Goal: Check status: Check status

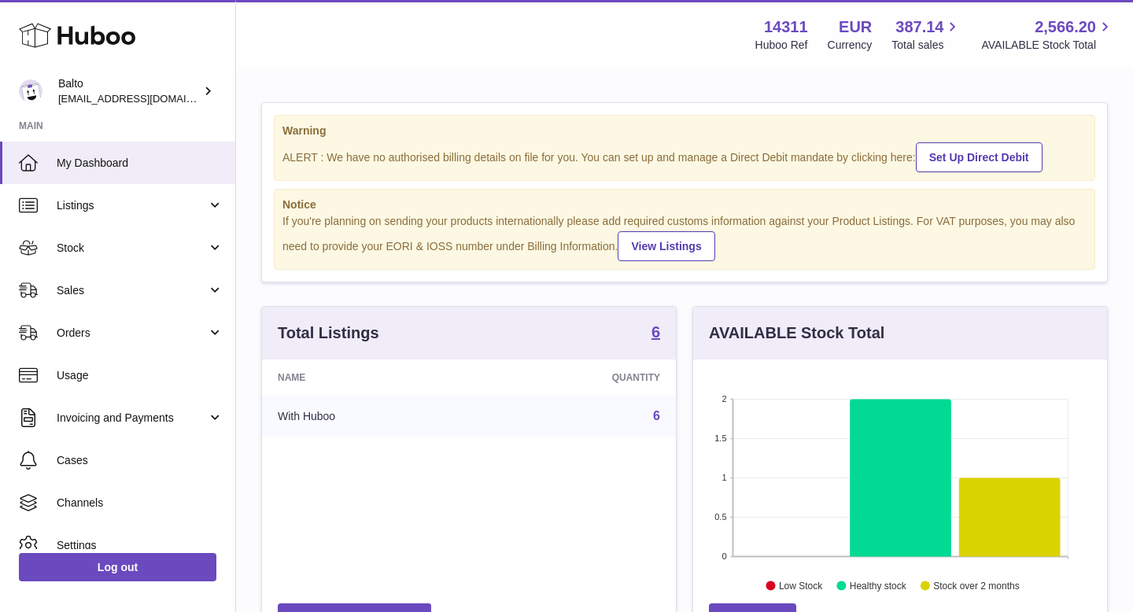
scroll to position [246, 414]
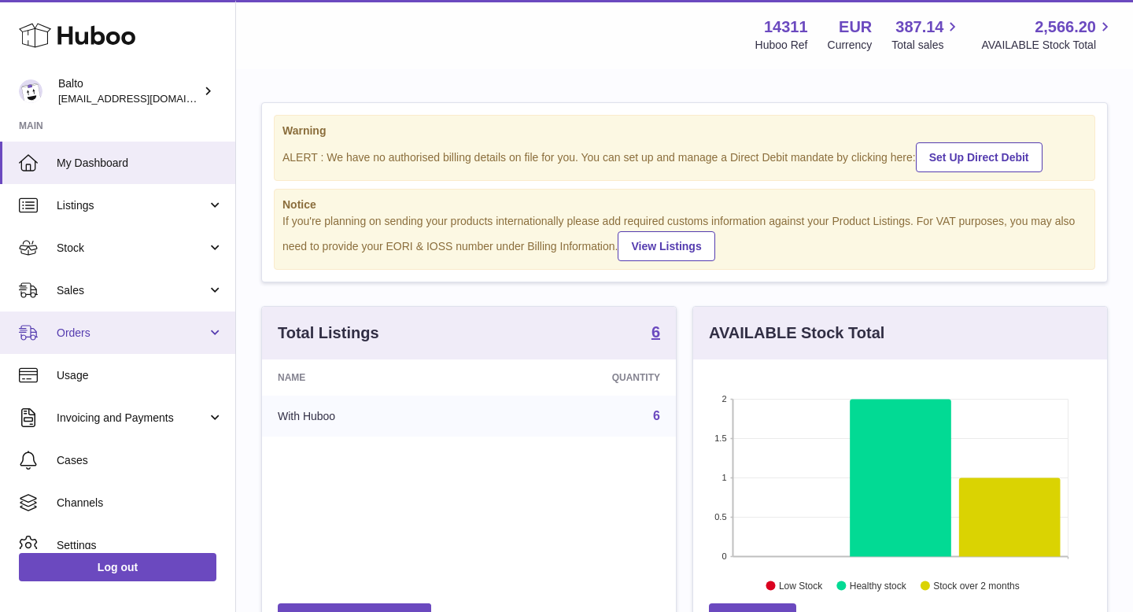
click at [146, 327] on span "Orders" at bounding box center [132, 333] width 150 height 15
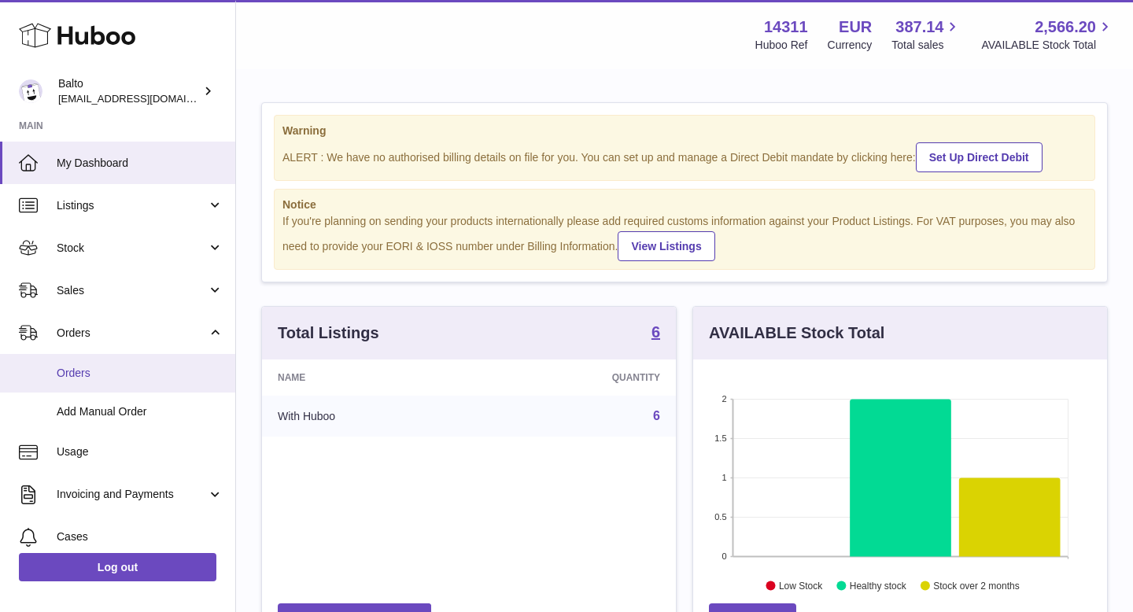
click at [102, 378] on span "Orders" at bounding box center [140, 373] width 167 height 15
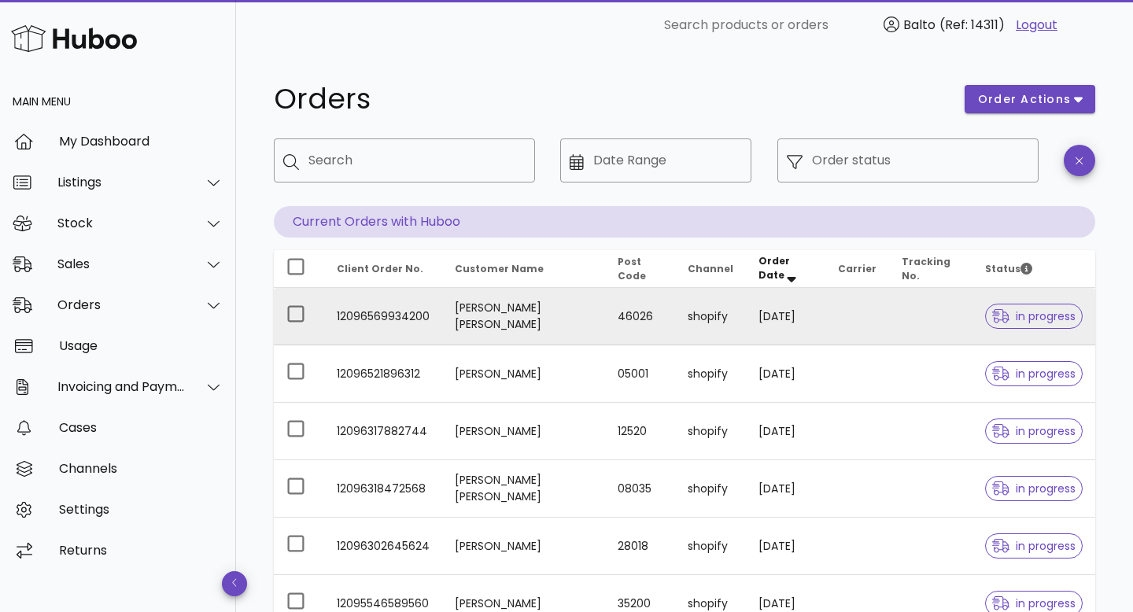
click at [420, 317] on td "12096569934200" at bounding box center [383, 316] width 118 height 57
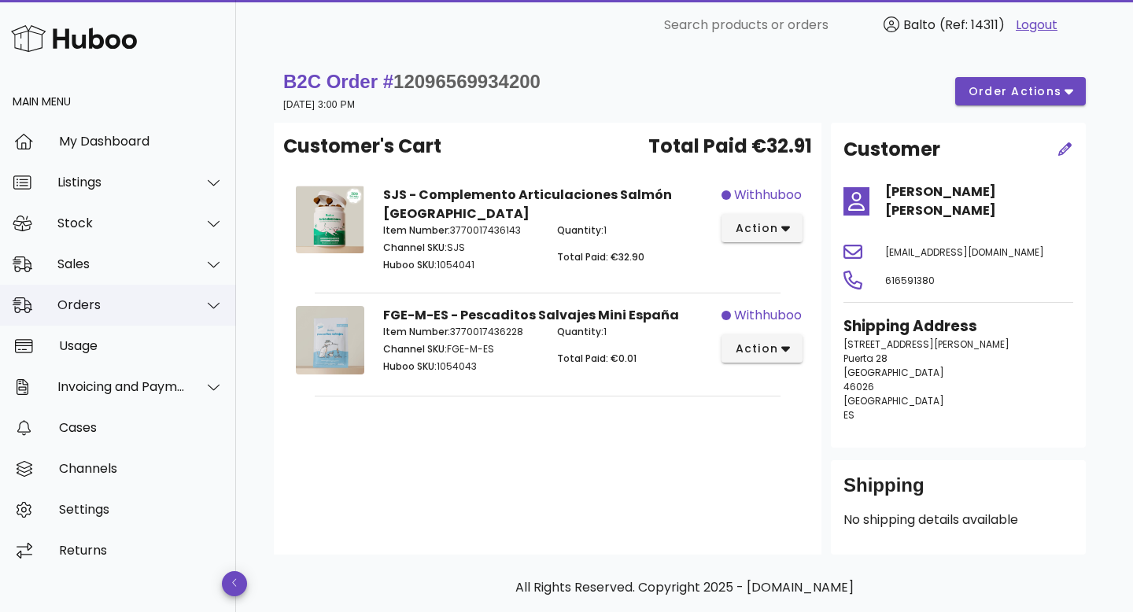
click at [167, 304] on div "Orders" at bounding box center [121, 304] width 128 height 15
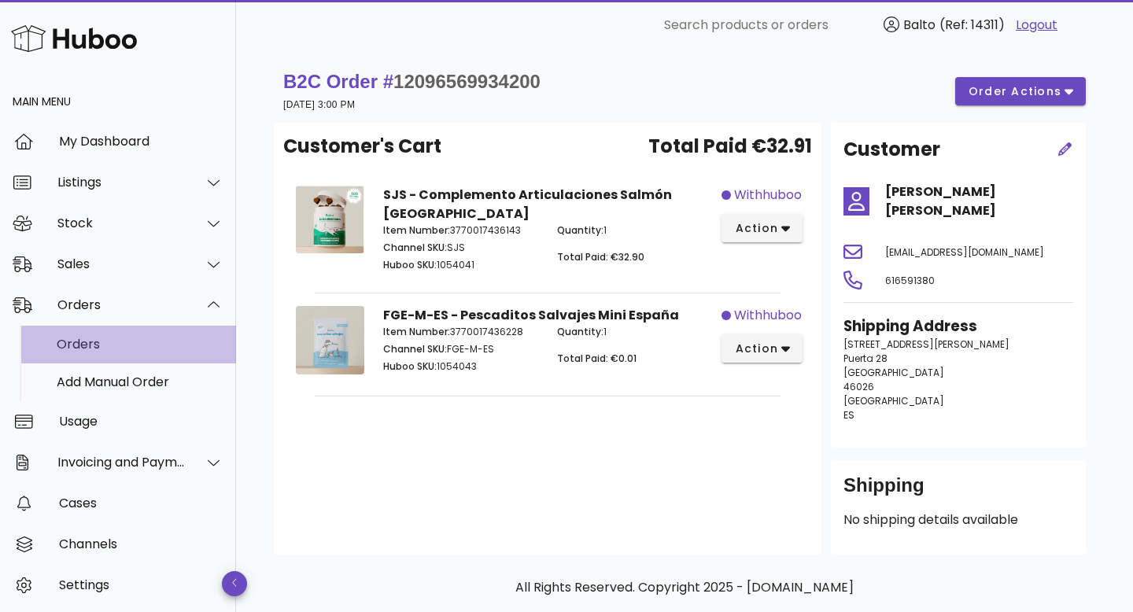
click at [132, 356] on div "Orders" at bounding box center [140, 344] width 167 height 34
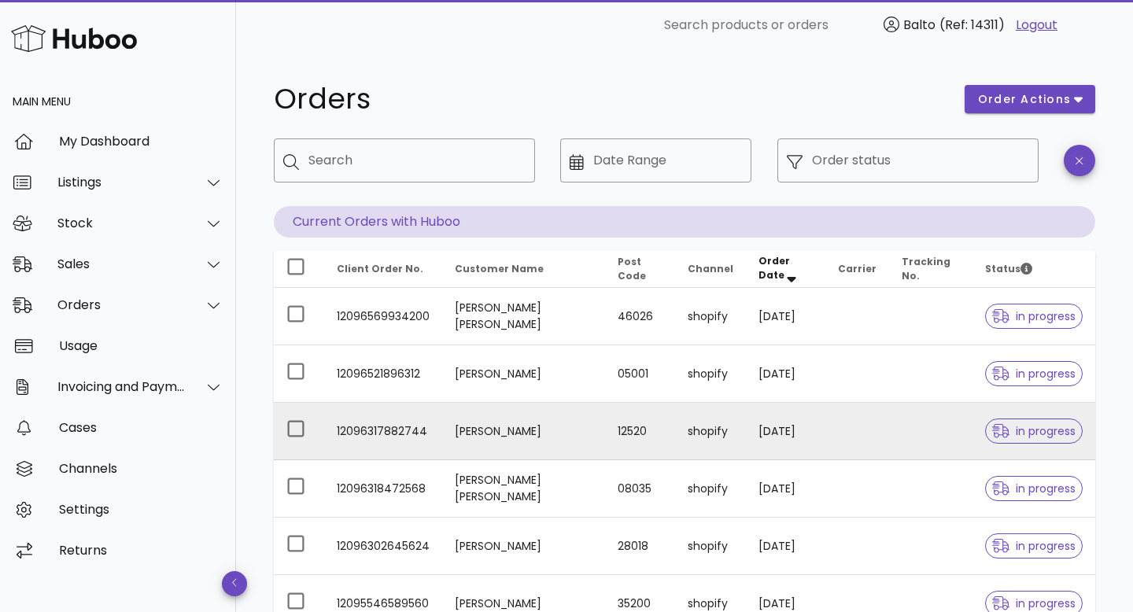
click at [411, 435] on td "12096317882744" at bounding box center [383, 431] width 118 height 57
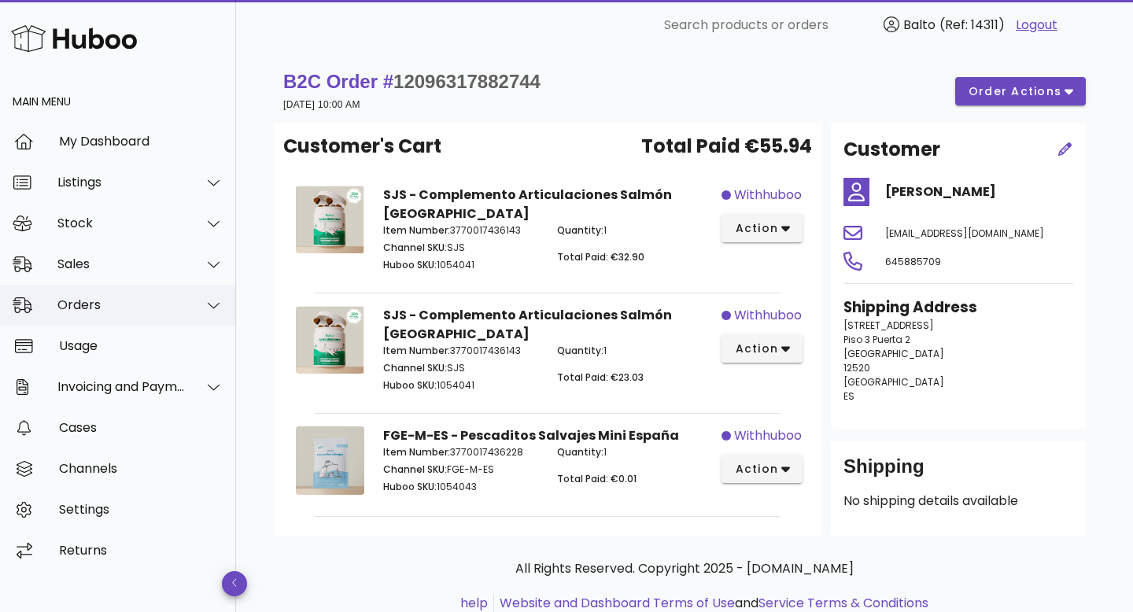
click at [139, 306] on div "Orders" at bounding box center [121, 304] width 128 height 15
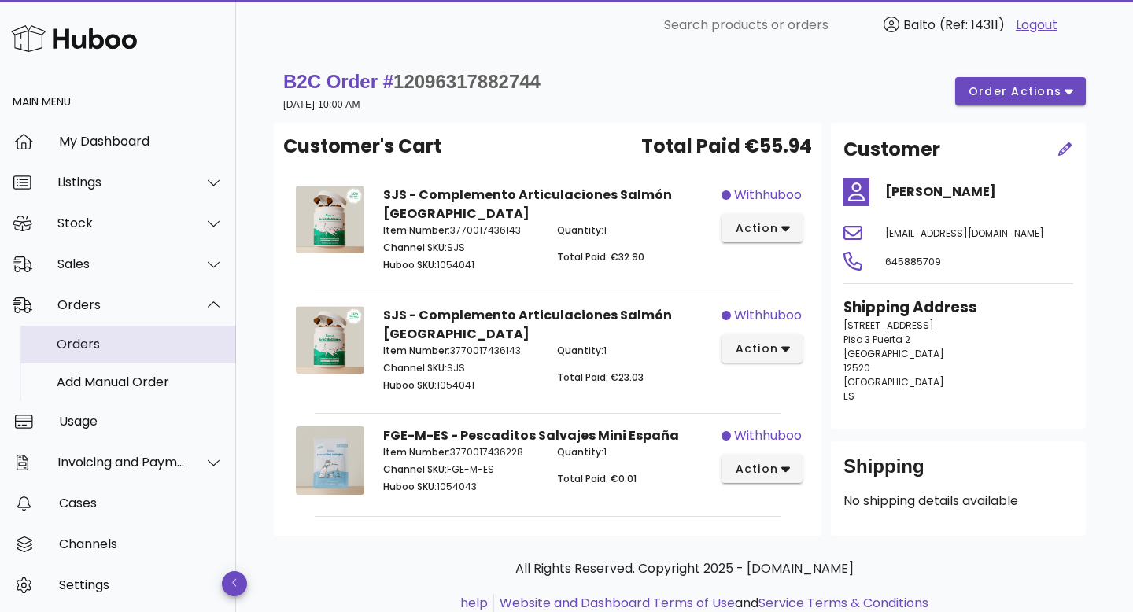
click at [126, 338] on div "Orders" at bounding box center [140, 344] width 167 height 15
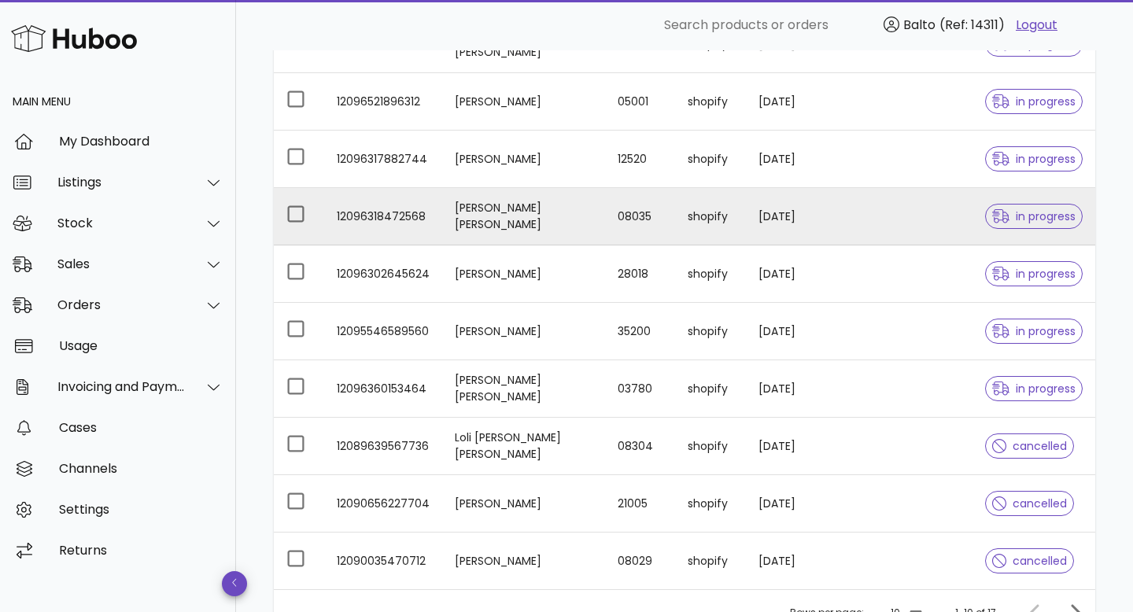
scroll to position [423, 0]
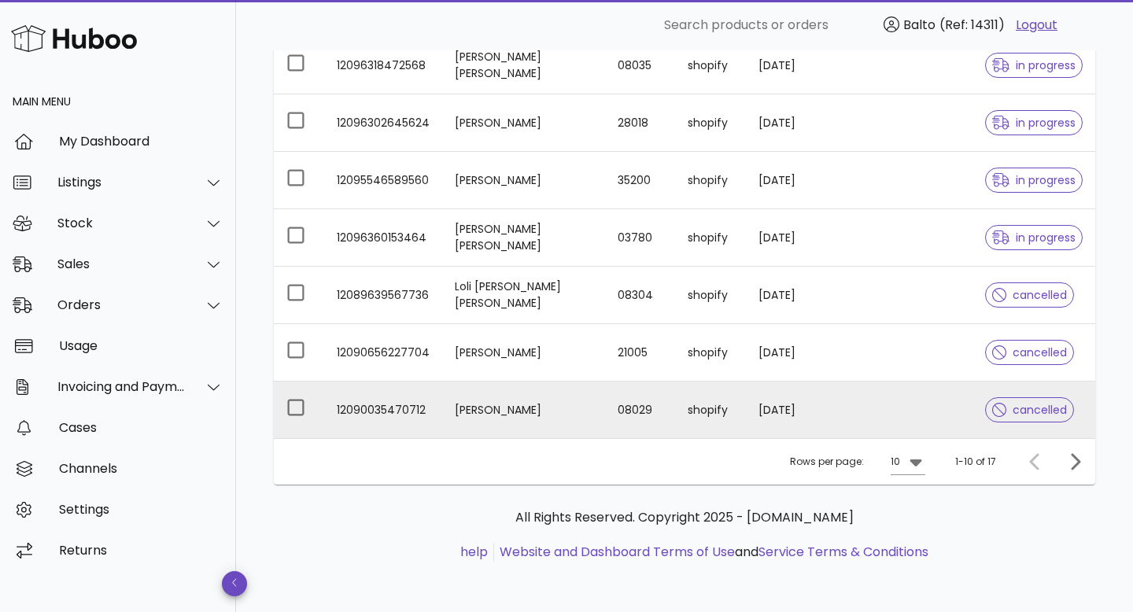
click at [393, 412] on td "12090035470712" at bounding box center [383, 410] width 118 height 57
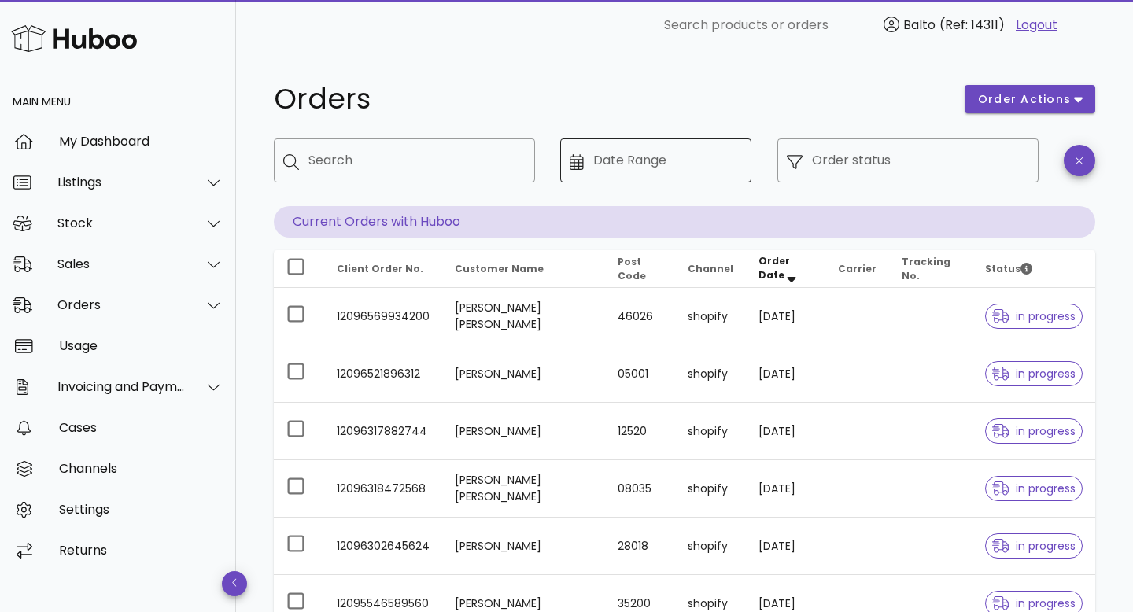
click at [647, 159] on input "Date Range" at bounding box center [668, 160] width 150 height 25
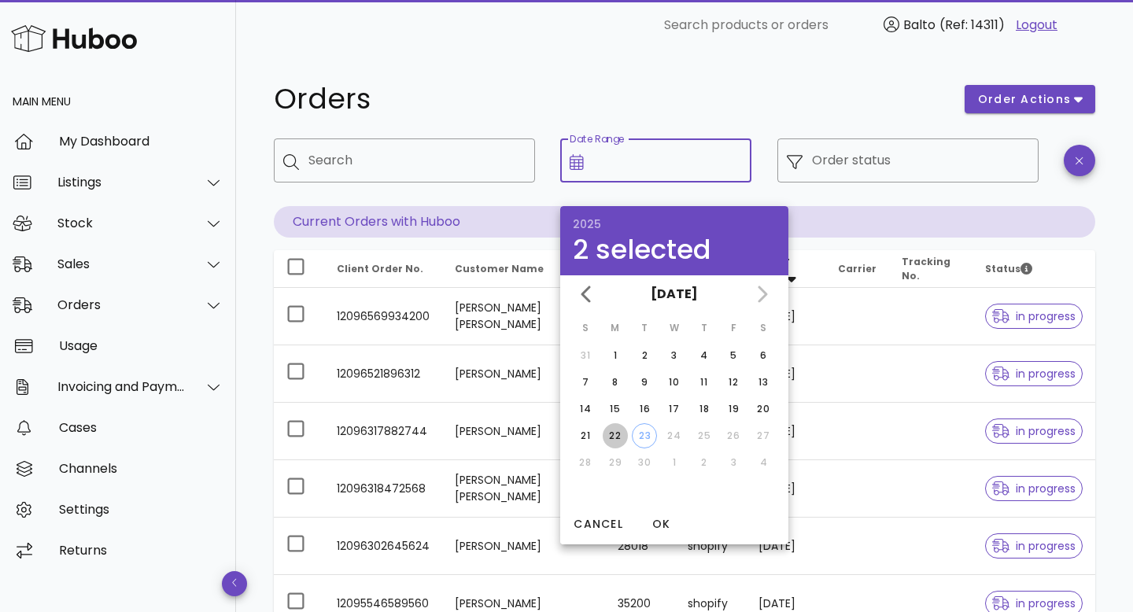
click at [606, 437] on div "22" at bounding box center [615, 436] width 25 height 14
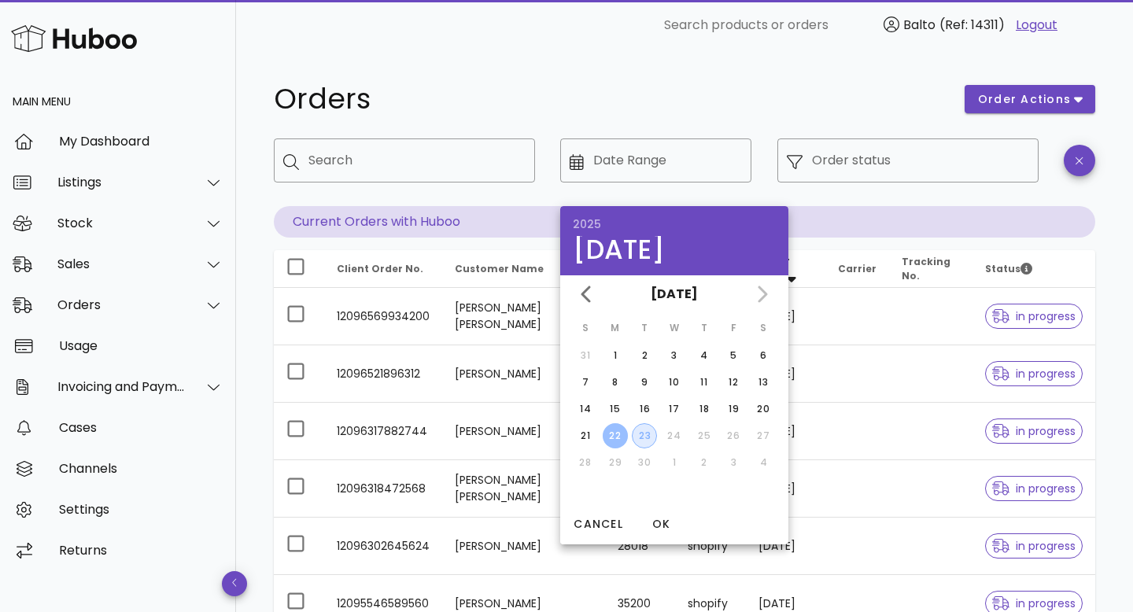
click at [645, 435] on div "23" at bounding box center [645, 436] width 24 height 14
type input "**********"
click at [830, 198] on div "​ Order status" at bounding box center [908, 172] width 280 height 87
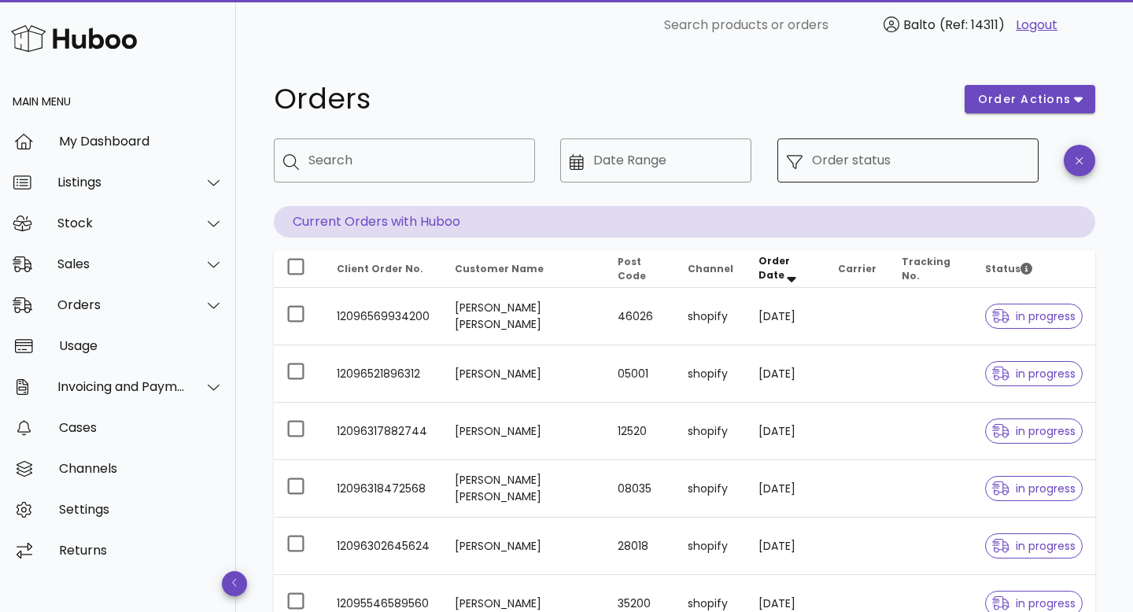
click at [923, 164] on input "Order status" at bounding box center [920, 160] width 217 height 25
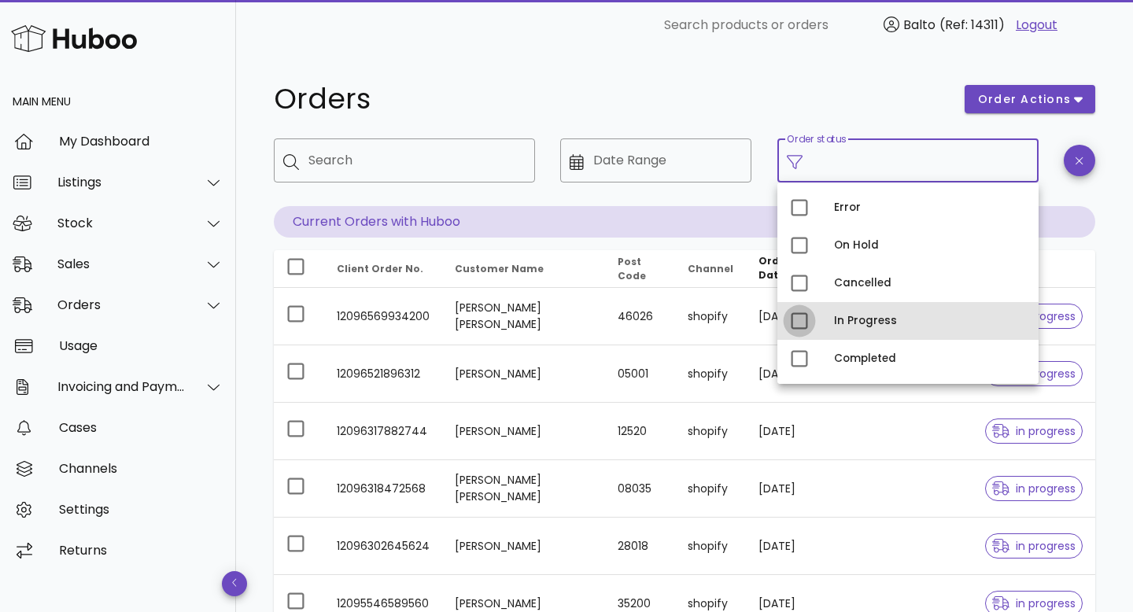
click at [800, 324] on div at bounding box center [799, 321] width 27 height 27
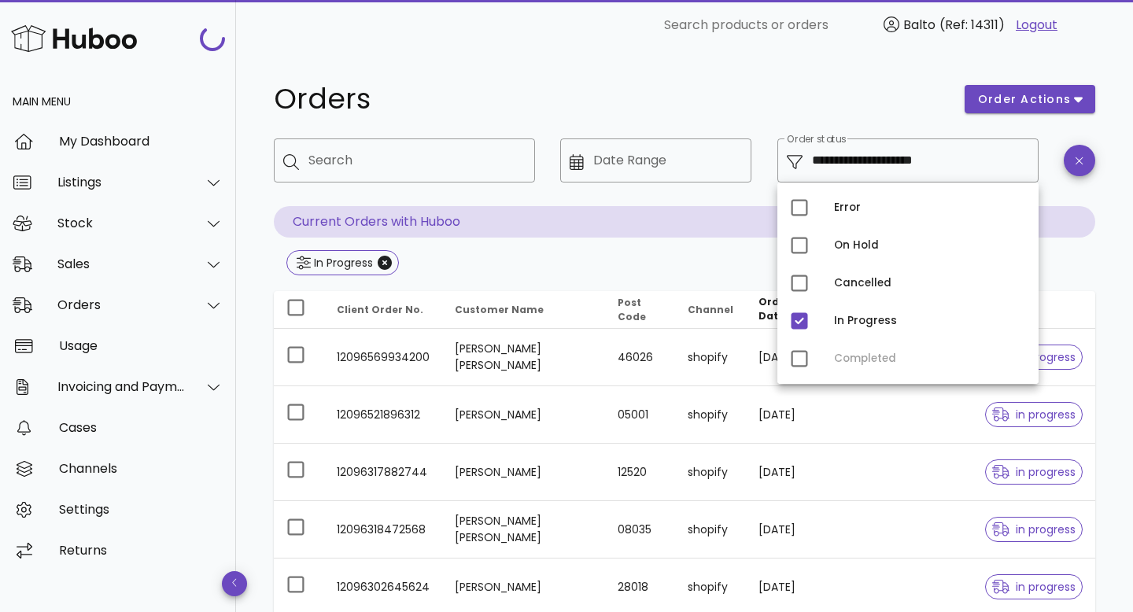
click at [799, 365] on div "Error On Hold Cancelled In Progress Completed" at bounding box center [908, 283] width 261 height 201
click at [804, 360] on div "Error On Hold Cancelled In Progress Completed" at bounding box center [908, 283] width 261 height 201
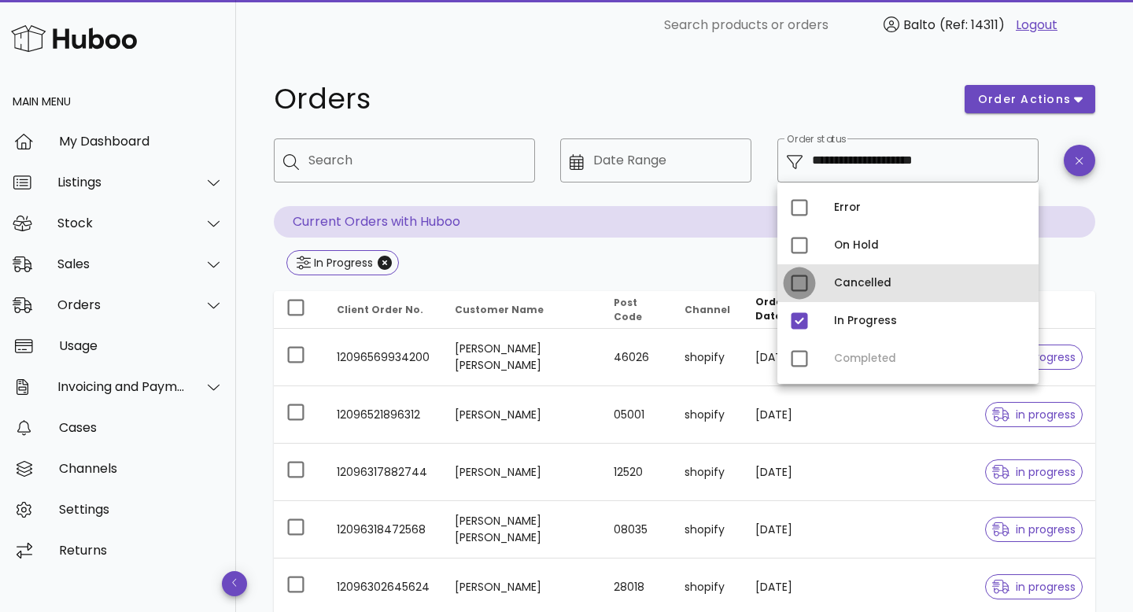
click at [797, 285] on div at bounding box center [799, 283] width 27 height 27
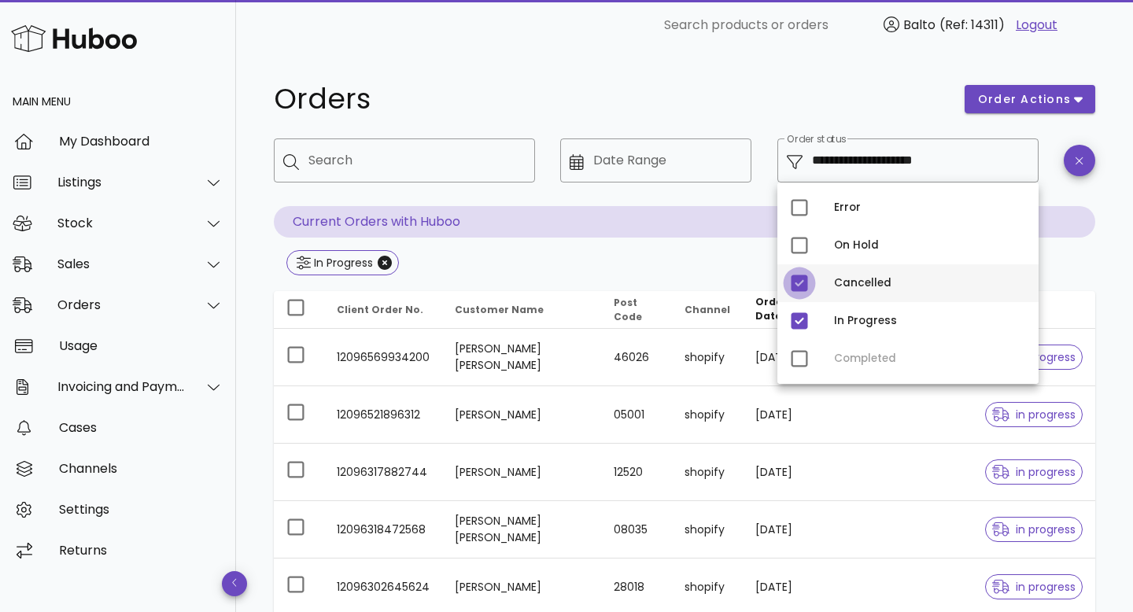
type input "**********"
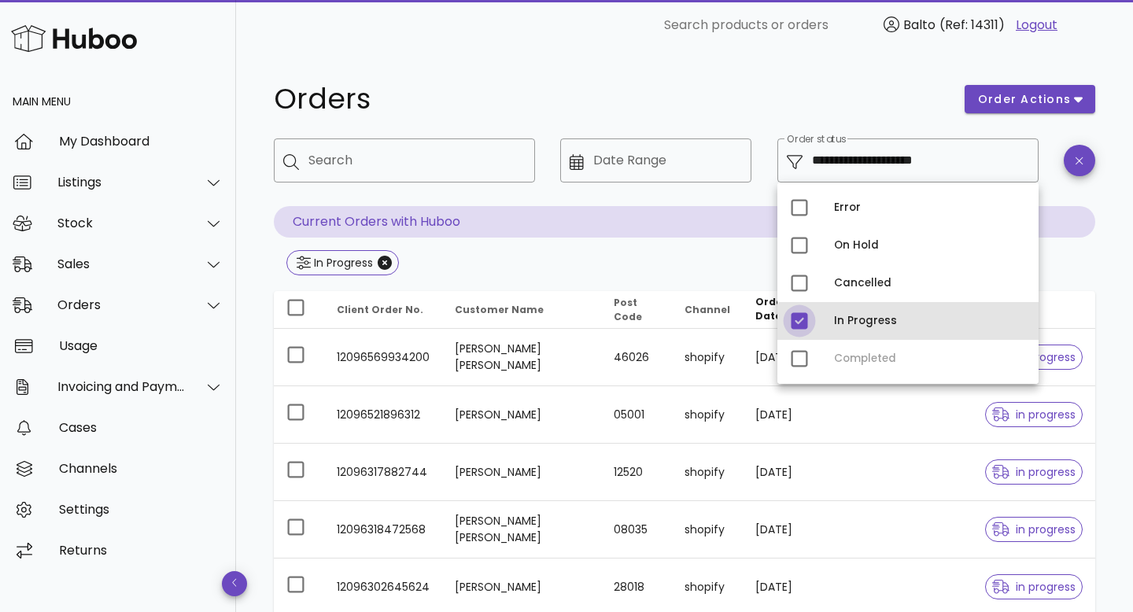
click at [800, 317] on div at bounding box center [799, 321] width 27 height 27
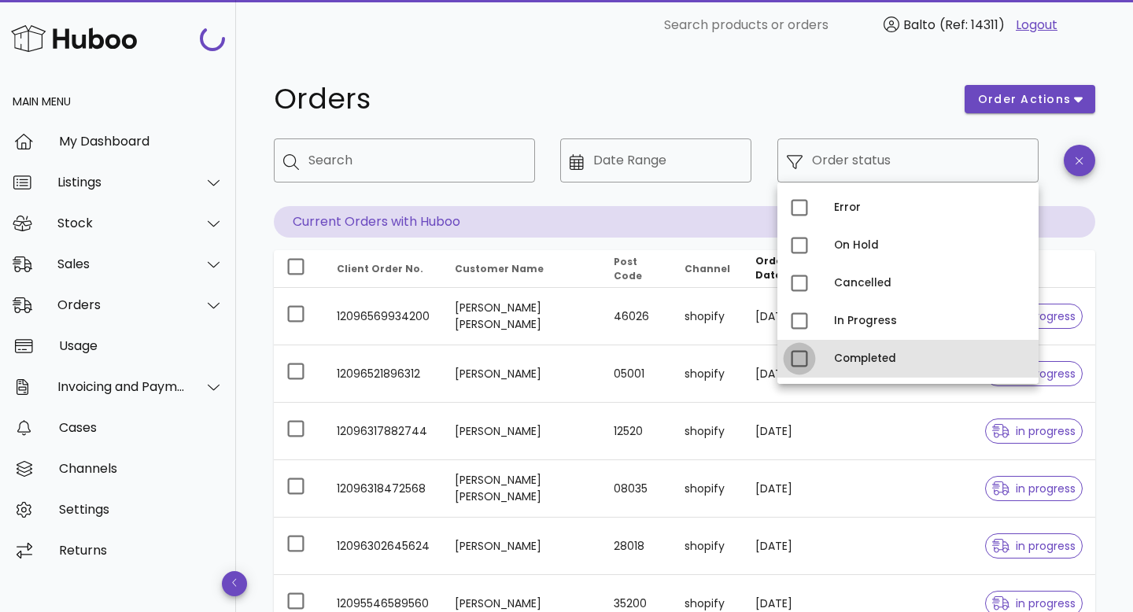
click at [803, 361] on div at bounding box center [799, 358] width 27 height 27
type input "**********"
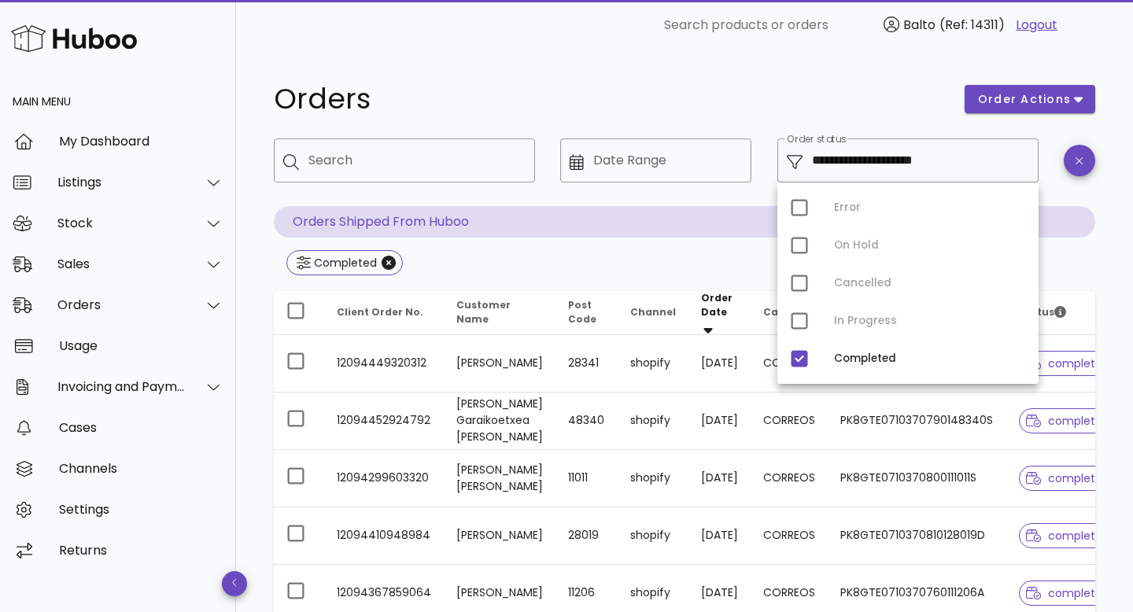
click at [619, 238] on div "**********" at bounding box center [685, 209] width 822 height 140
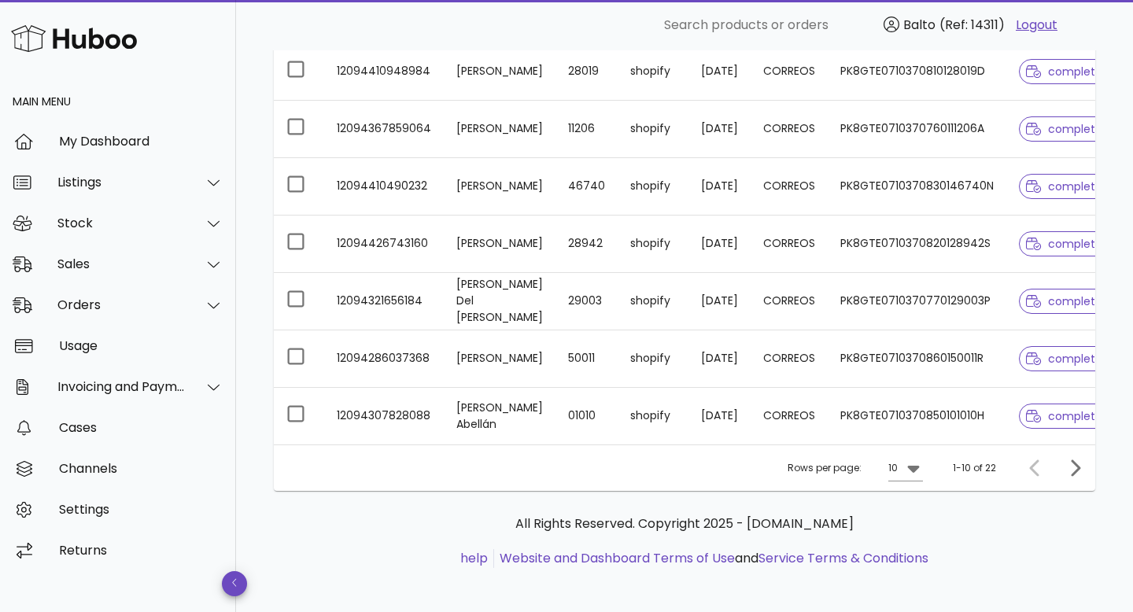
scroll to position [0, 23]
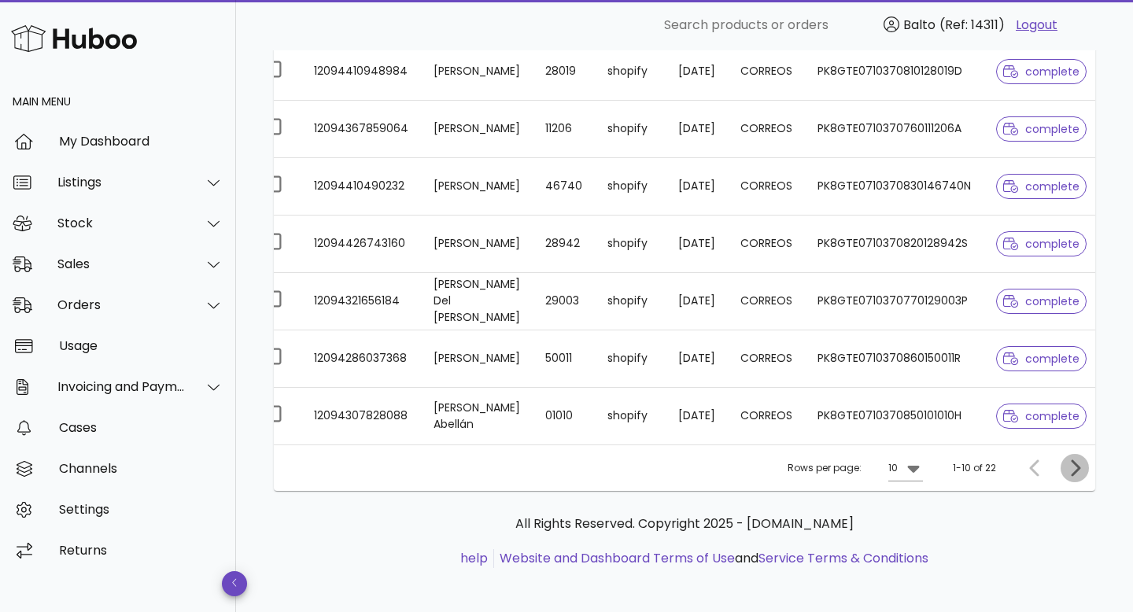
click at [1074, 464] on icon "Next page" at bounding box center [1075, 468] width 19 height 19
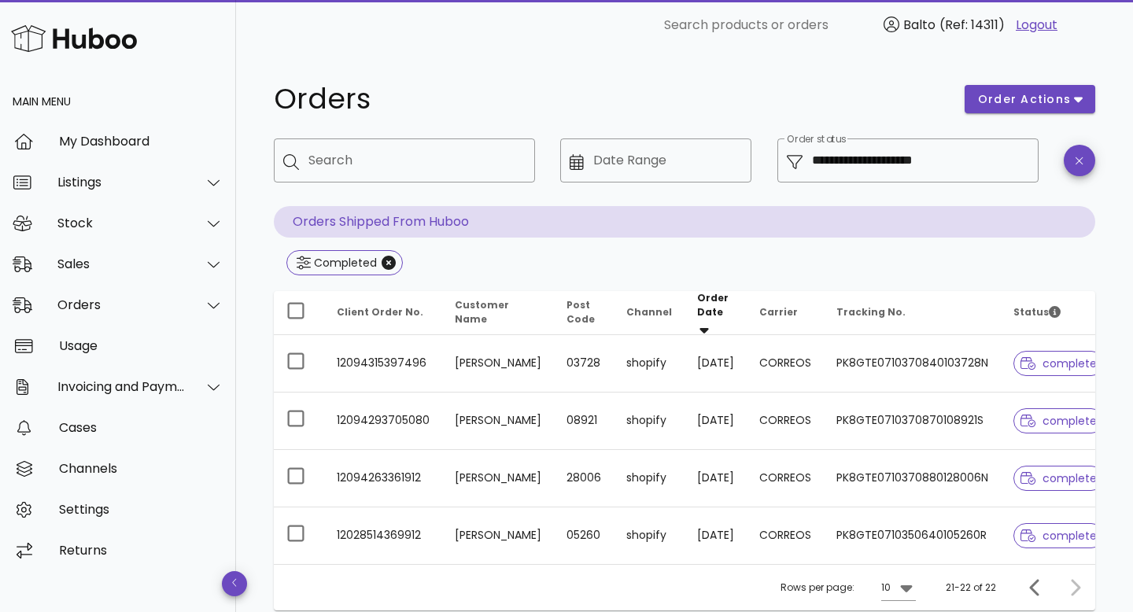
click at [1018, 466] on span "complete" at bounding box center [1059, 478] width 91 height 25
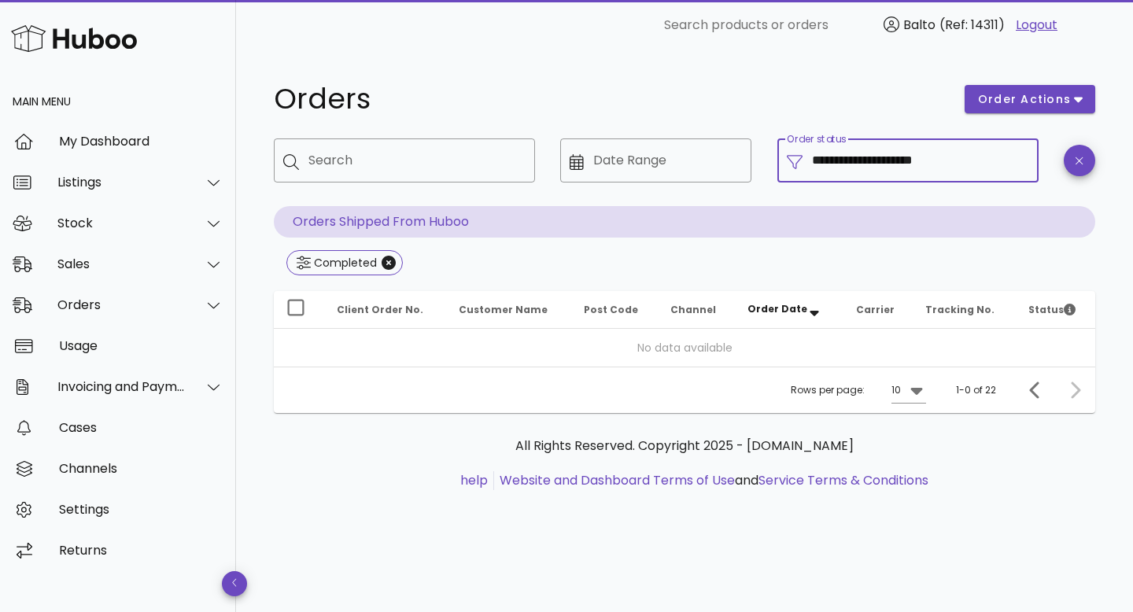
click at [848, 163] on input "**********" at bounding box center [920, 160] width 217 height 25
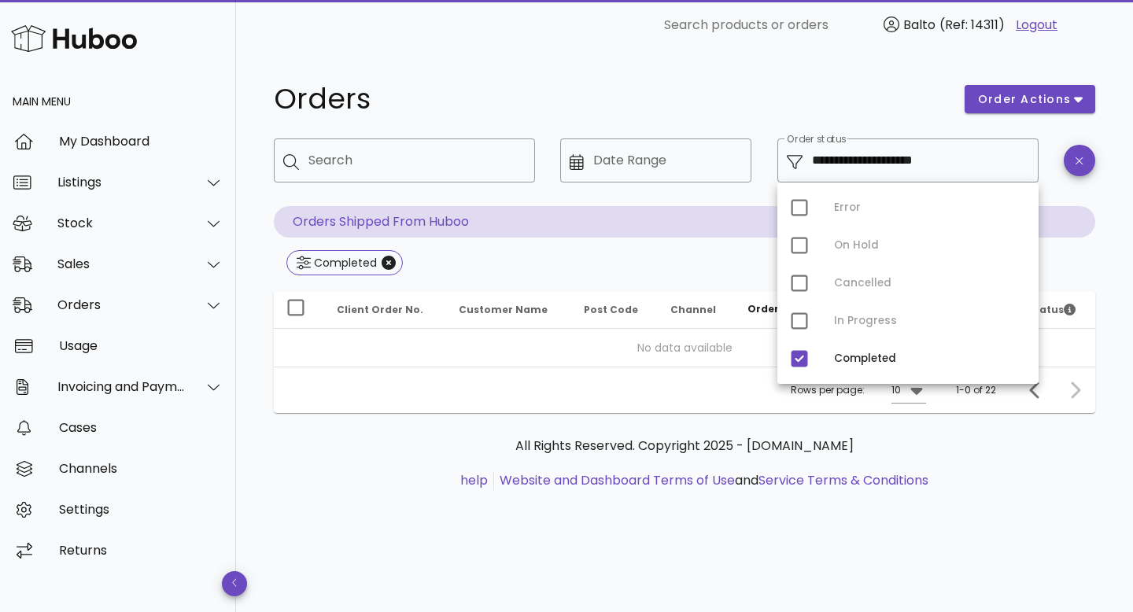
click at [641, 193] on div at bounding box center [656, 194] width 172 height 11
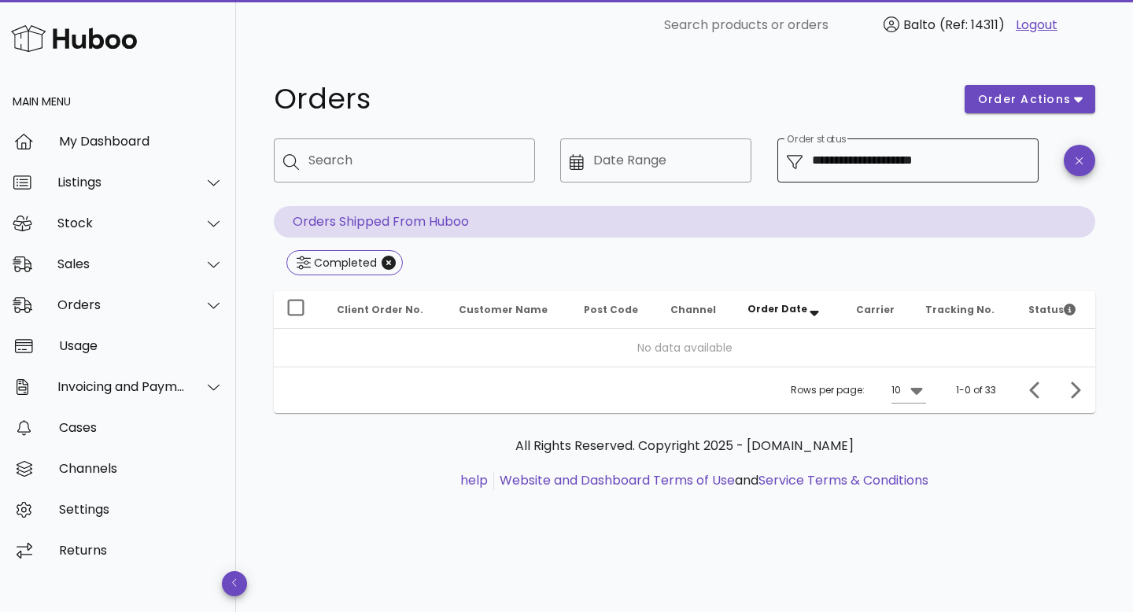
click at [865, 153] on input "**********" at bounding box center [920, 160] width 217 height 25
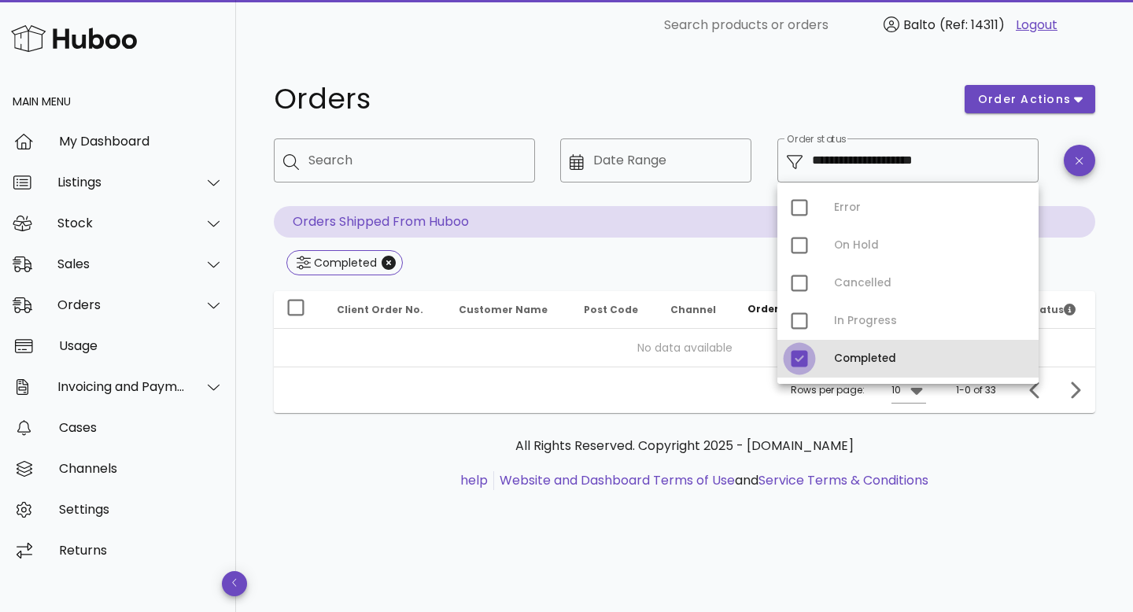
click at [799, 360] on div at bounding box center [799, 358] width 27 height 27
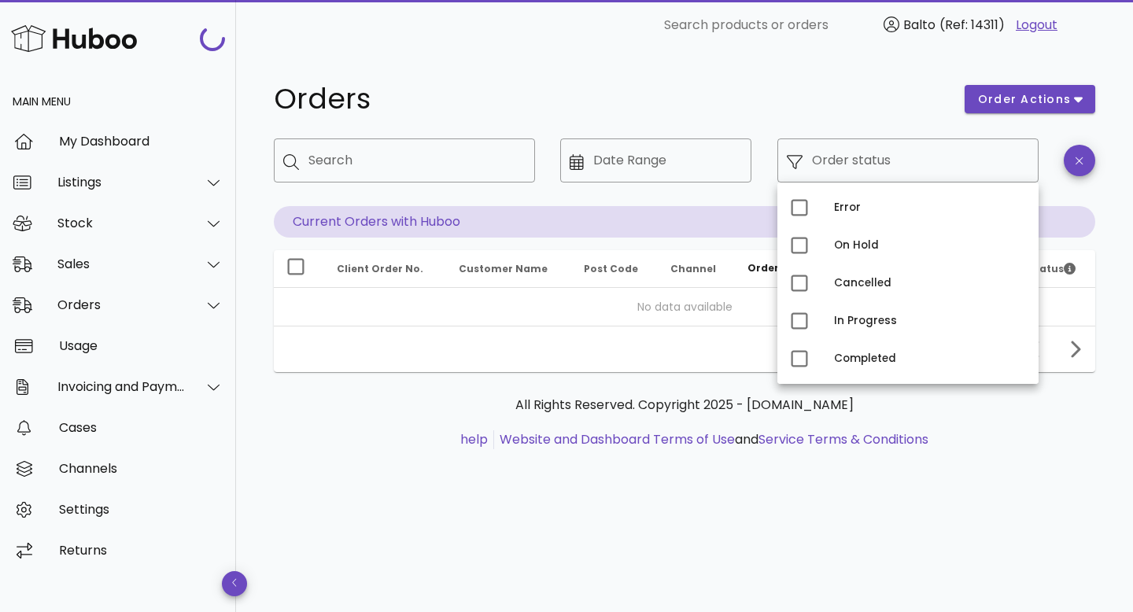
click at [685, 247] on div "Orders order actions ​ Search ​ Date Range ​ Order status Current Orders with H…" at bounding box center [685, 224] width 822 height 297
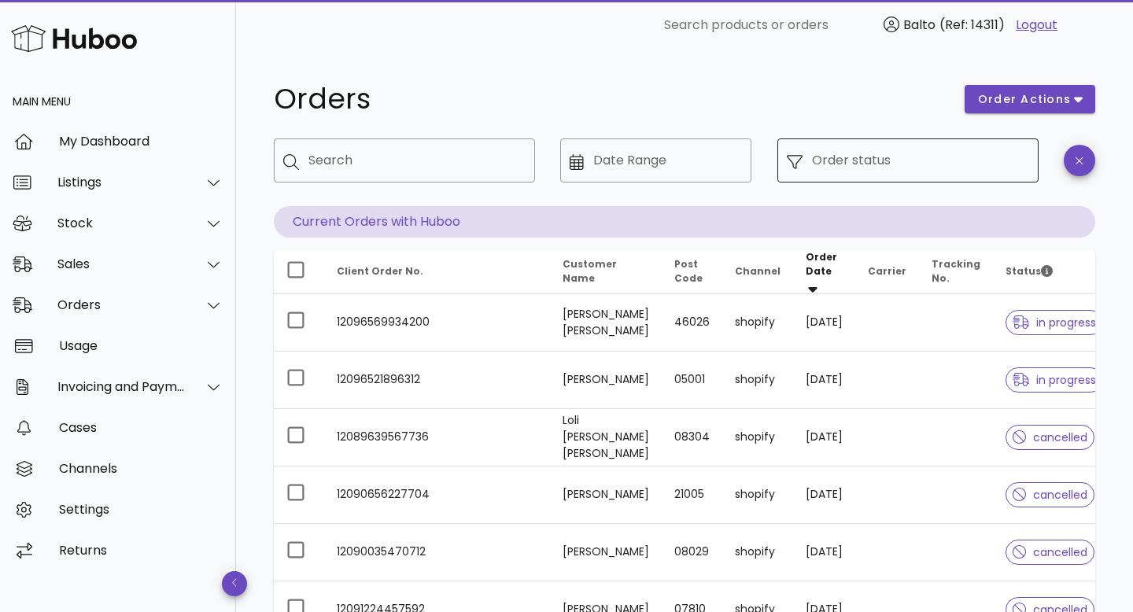
click at [914, 161] on input "Order status" at bounding box center [920, 160] width 217 height 25
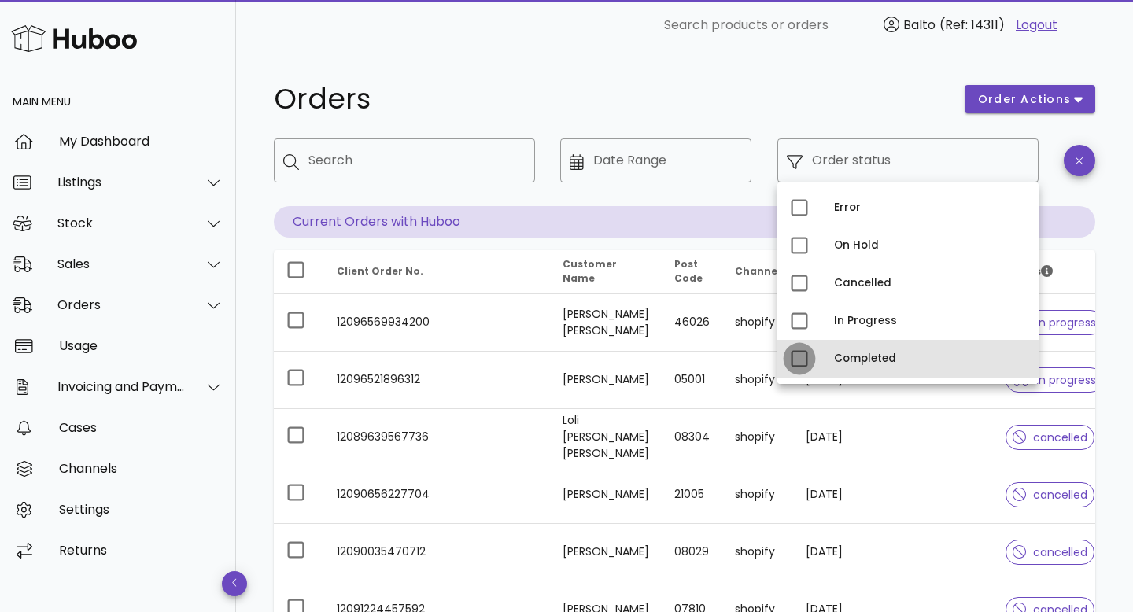
click at [805, 357] on div at bounding box center [799, 358] width 27 height 27
type input "**********"
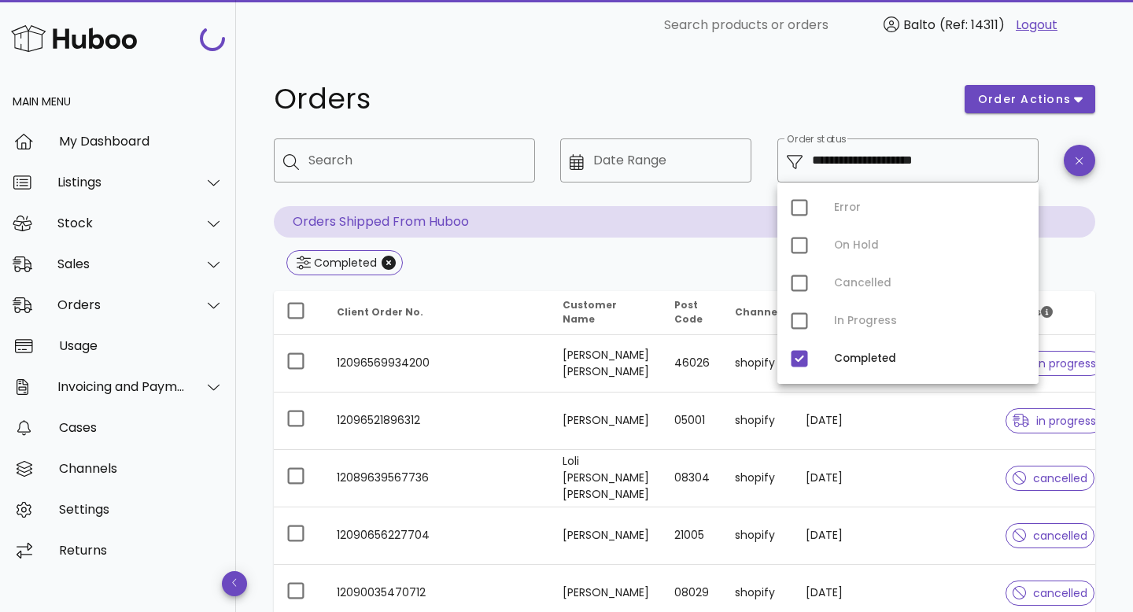
click at [738, 56] on div "**********" at bounding box center [684, 566] width 897 height 1033
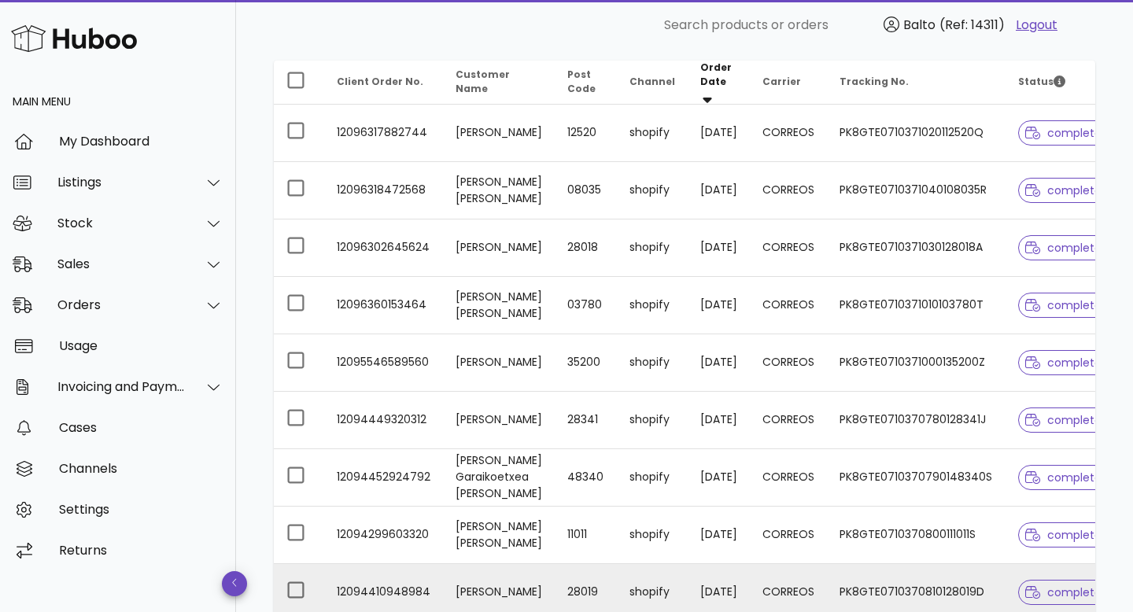
scroll to position [464, 0]
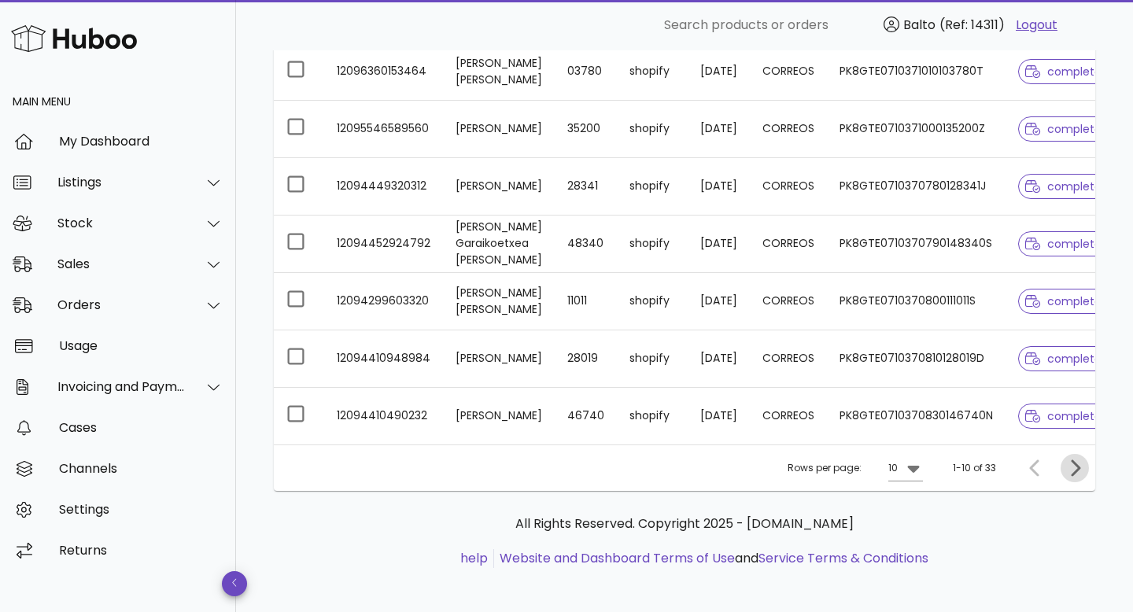
click at [1076, 464] on icon "Next page" at bounding box center [1075, 468] width 19 height 19
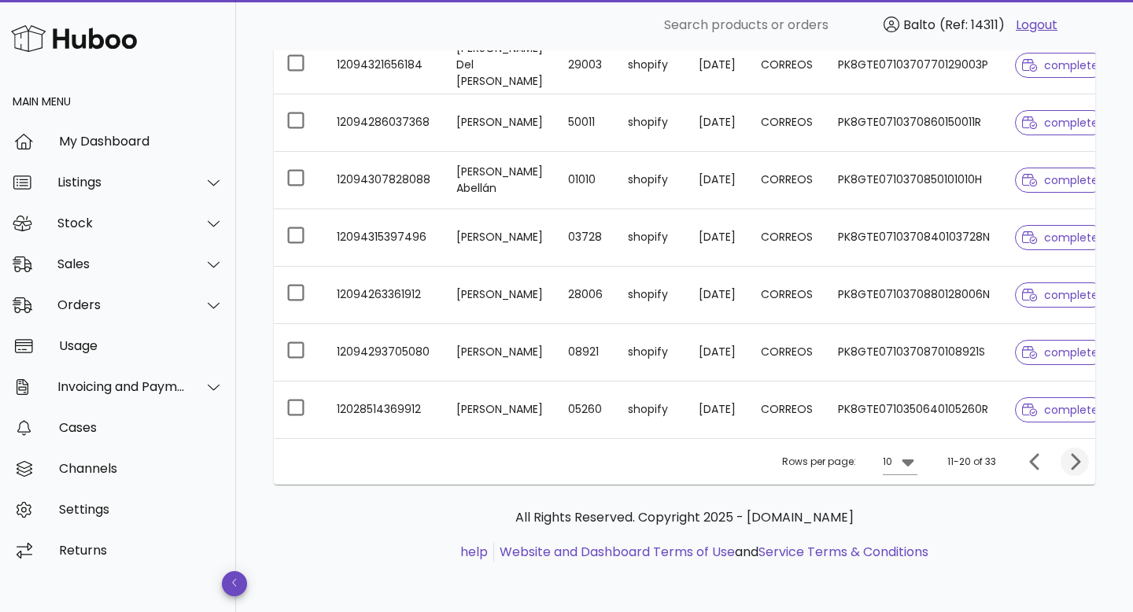
scroll to position [407, 0]
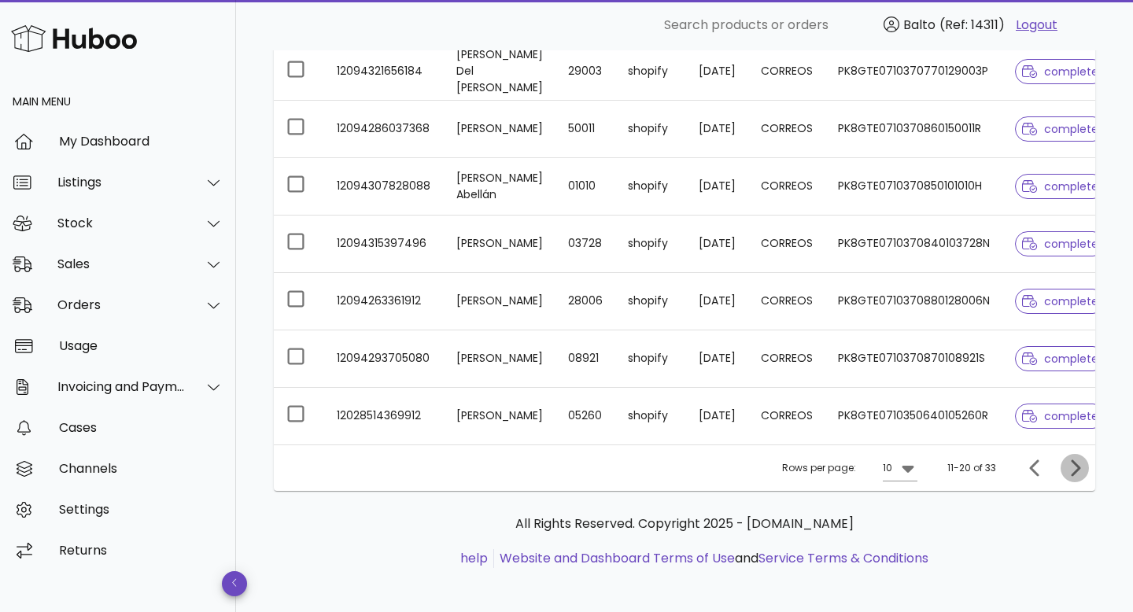
click at [1076, 464] on icon "Next page" at bounding box center [1075, 468] width 19 height 19
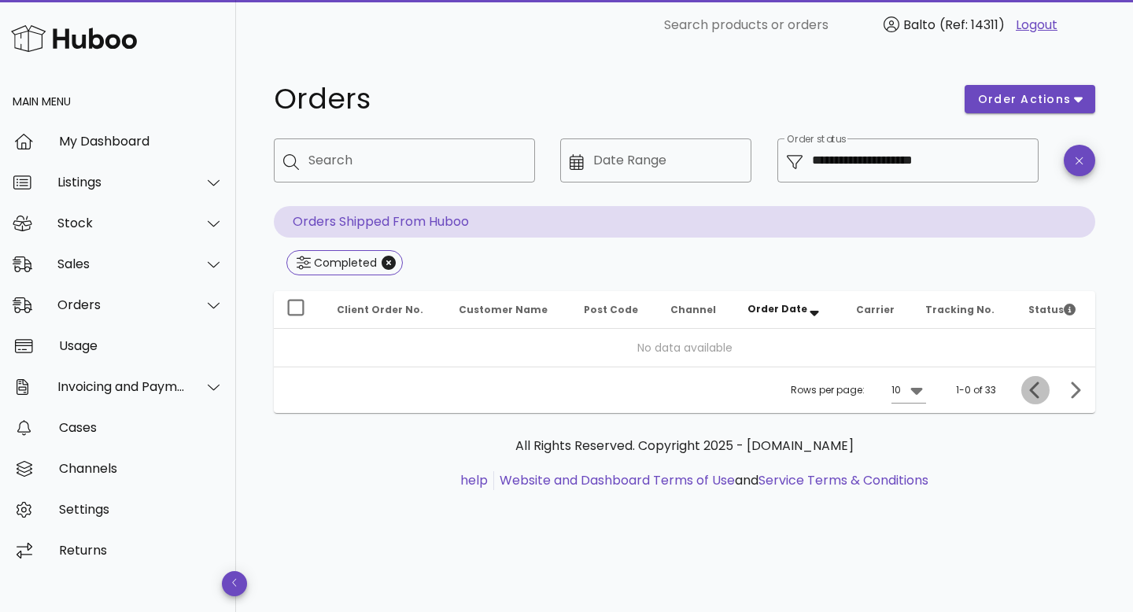
click at [1033, 389] on icon "Previous page" at bounding box center [1034, 390] width 9 height 17
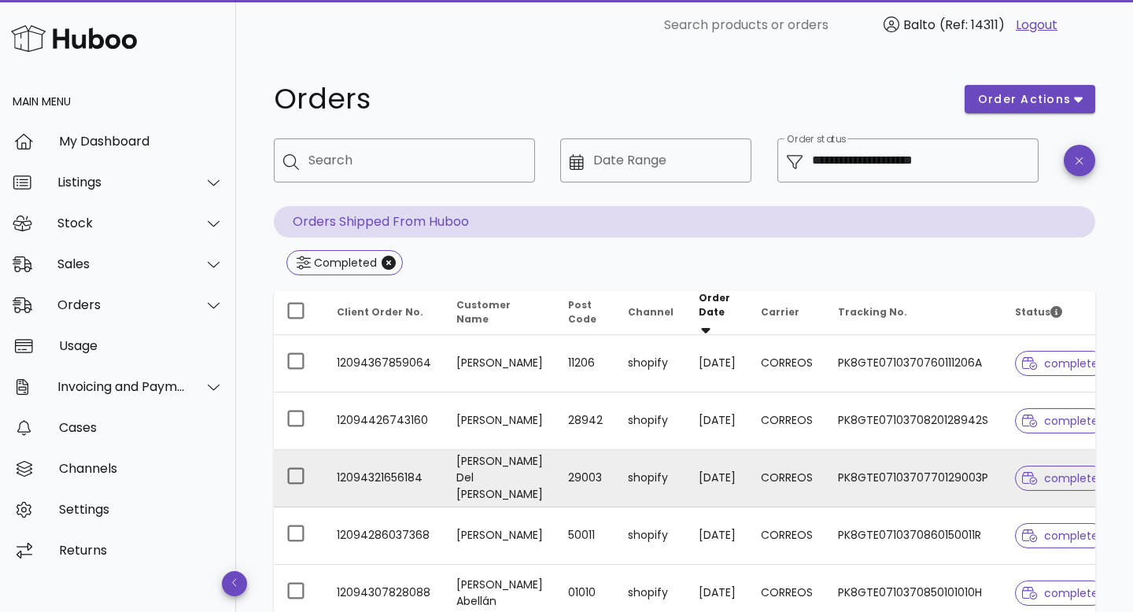
scroll to position [407, 0]
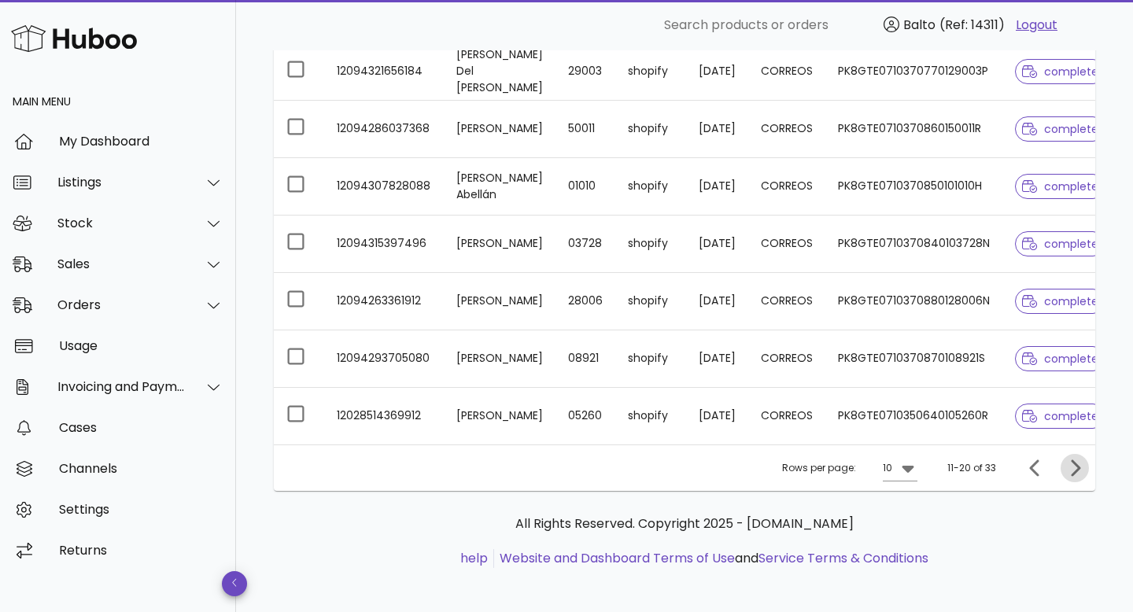
click at [1084, 465] on icon "Next page" at bounding box center [1075, 468] width 19 height 19
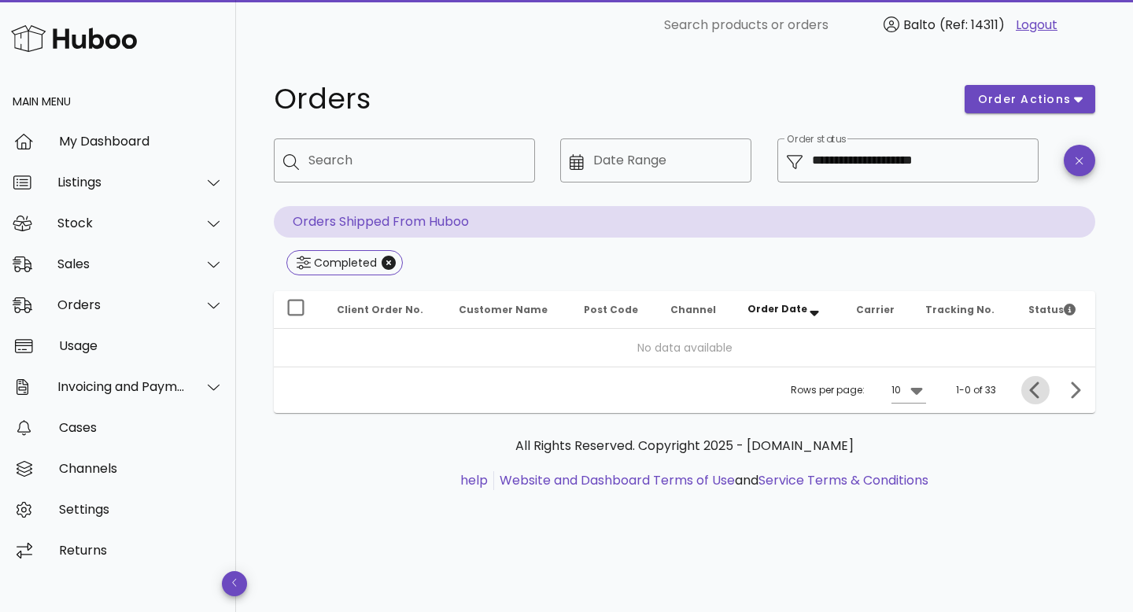
click at [1036, 393] on icon "Previous page" at bounding box center [1034, 390] width 9 height 17
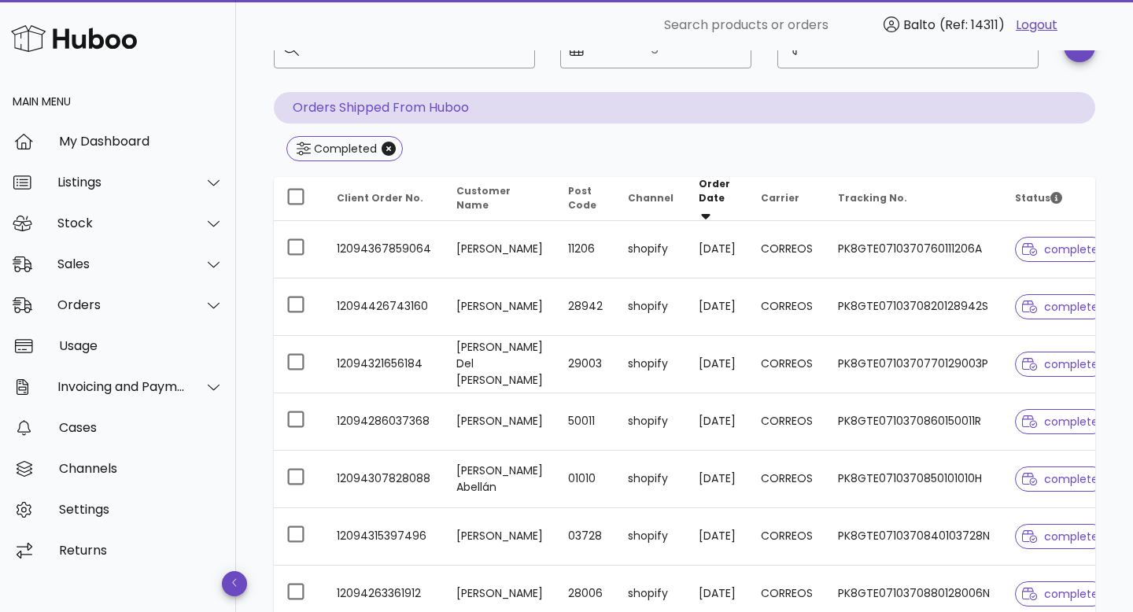
scroll to position [407, 0]
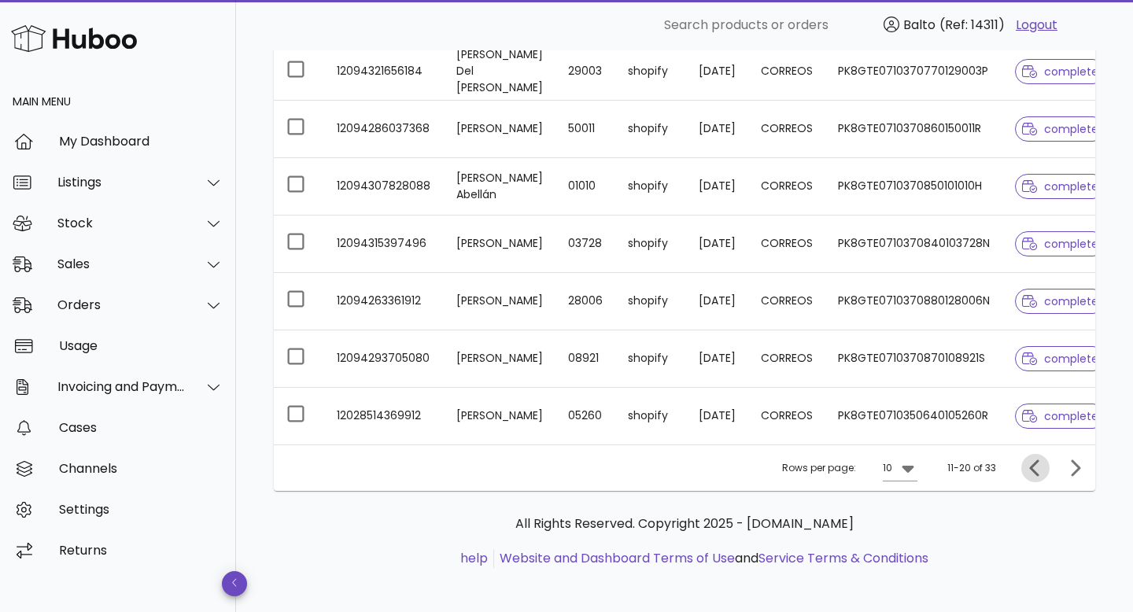
click at [1025, 460] on span "Previous page" at bounding box center [1035, 468] width 28 height 19
